Goal: Transaction & Acquisition: Purchase product/service

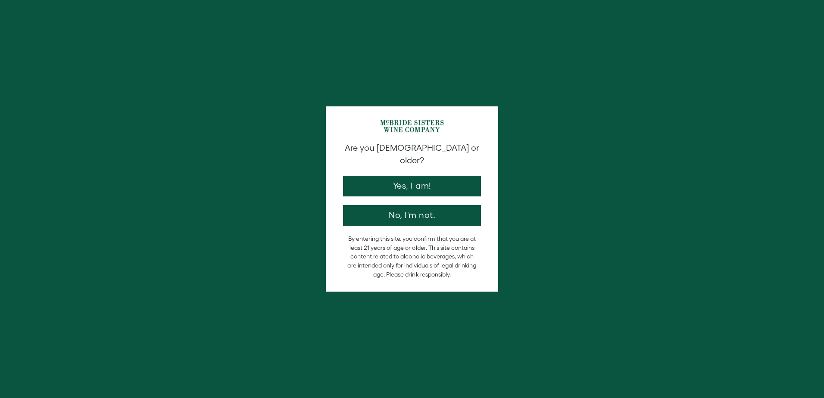
click at [421, 176] on button "Yes, I am!" at bounding box center [412, 186] width 138 height 21
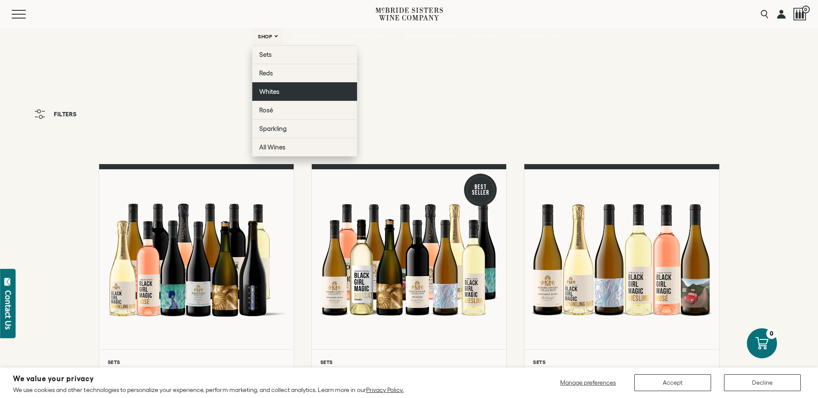
click at [277, 93] on span "Whites" at bounding box center [269, 91] width 20 height 7
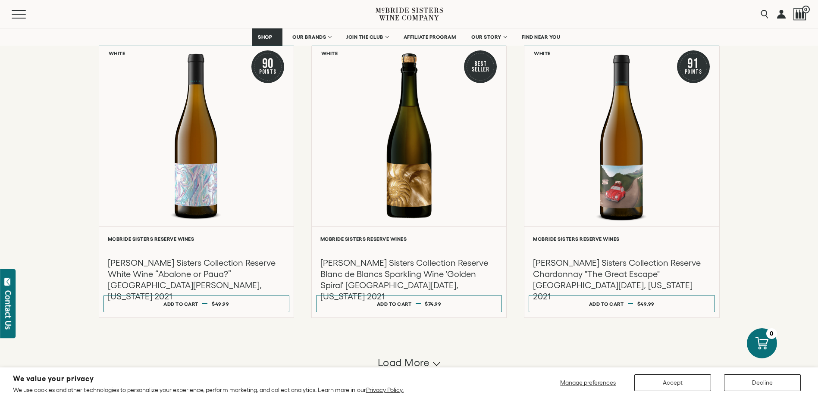
scroll to position [733, 0]
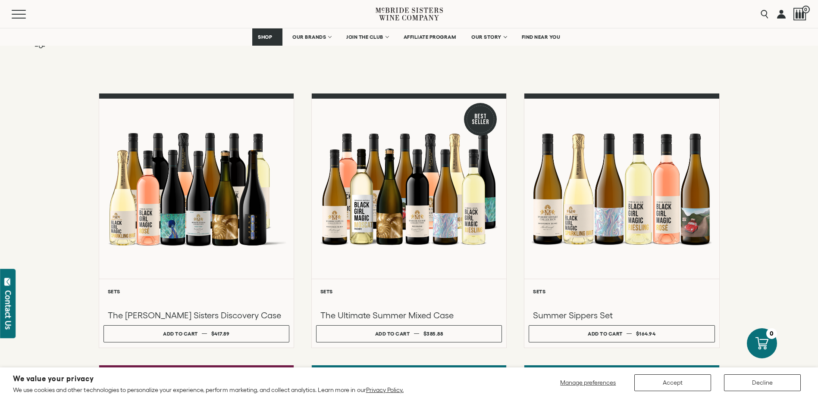
scroll to position [86, 0]
